Goal: Task Accomplishment & Management: Manage account settings

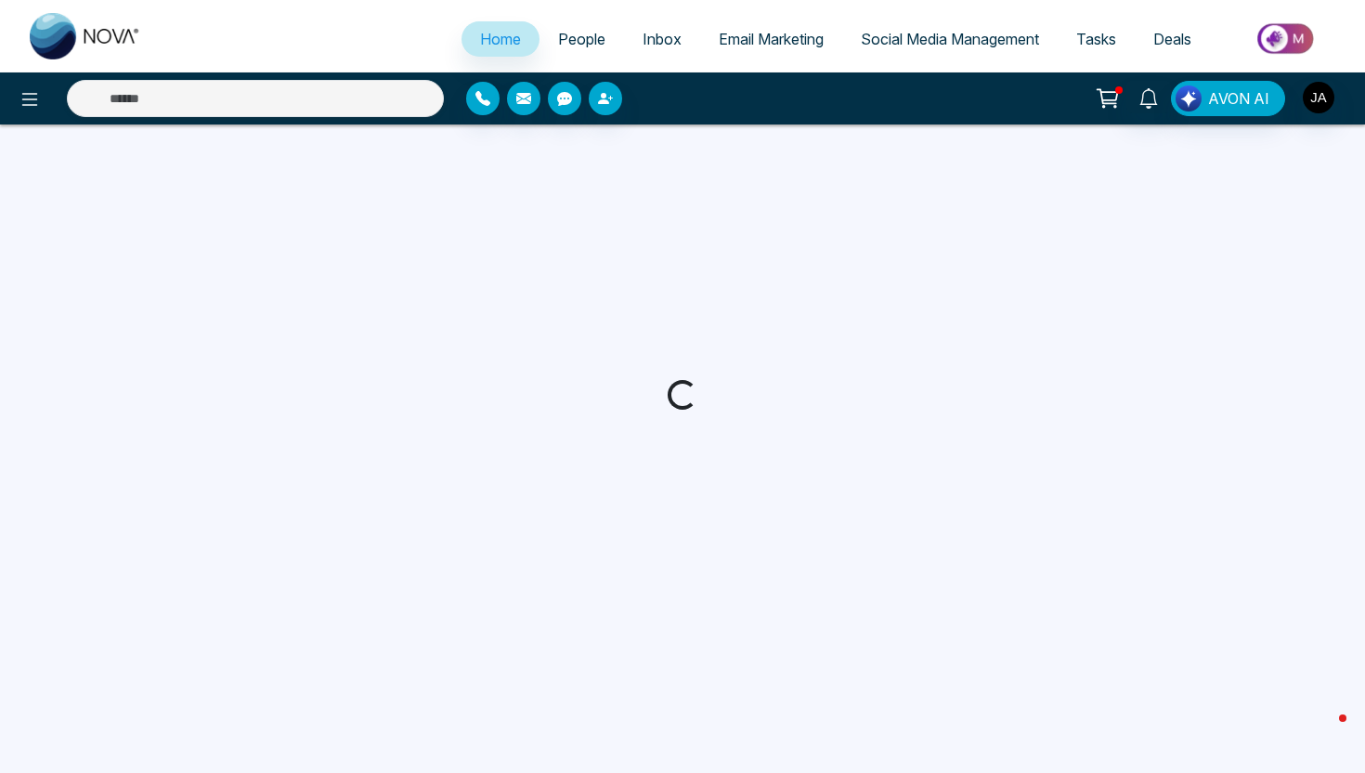
select select "*"
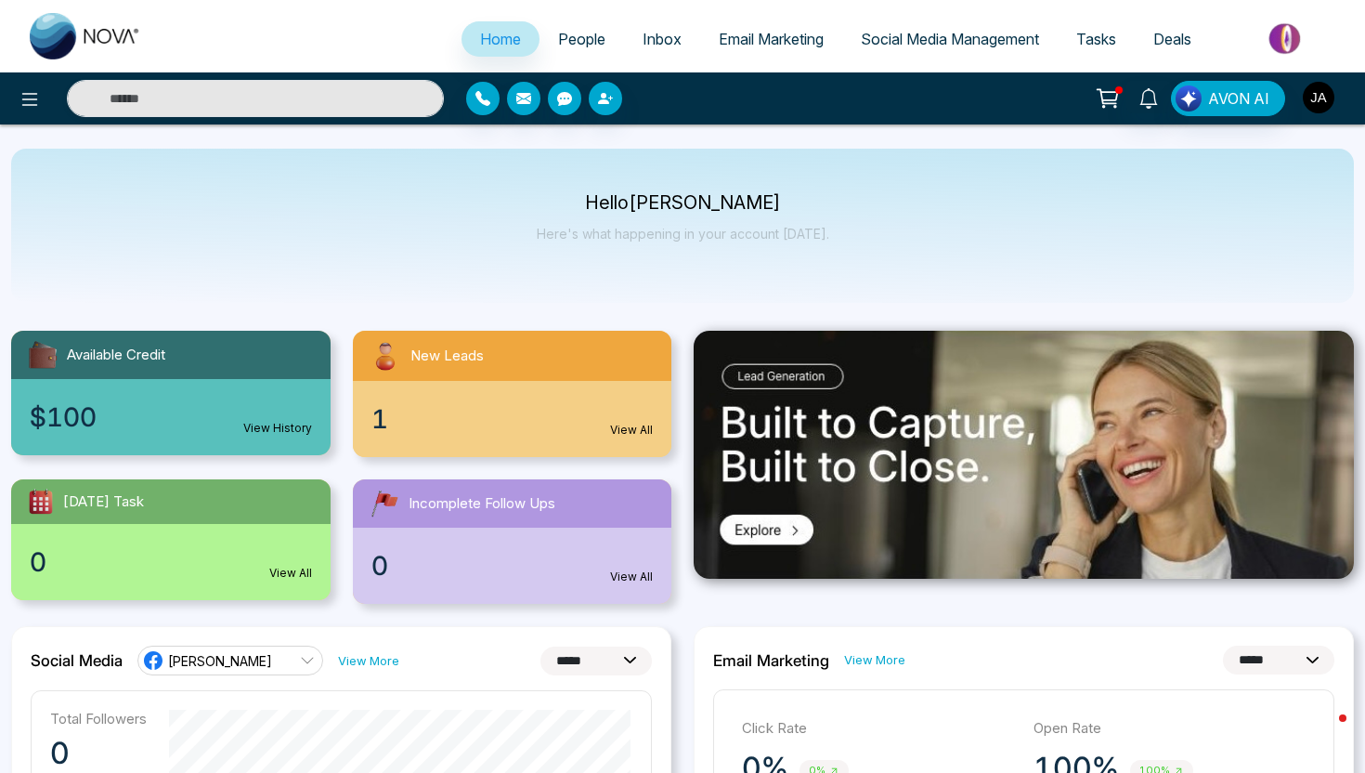
click at [1328, 100] on img "button" at bounding box center [1319, 98] width 32 height 32
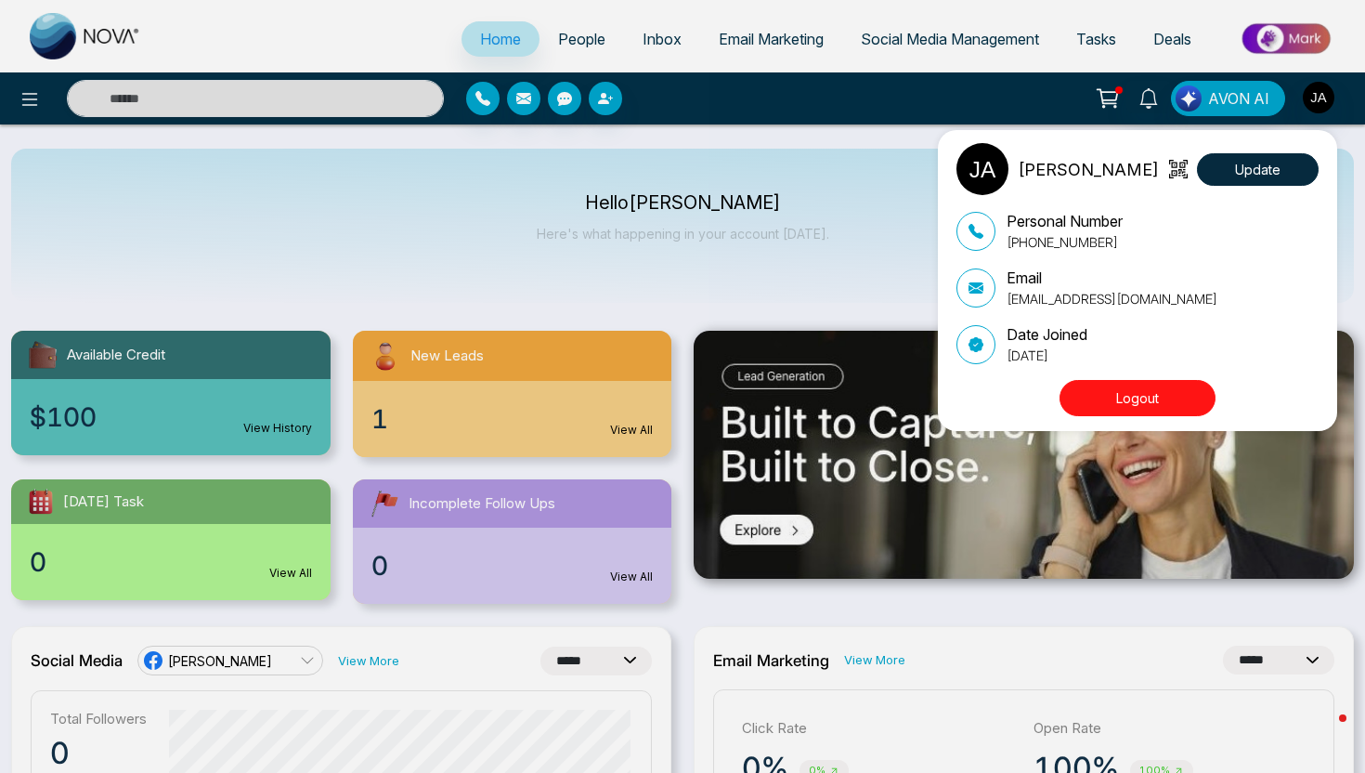
click at [1180, 390] on button "Logout" at bounding box center [1137, 398] width 156 height 36
